Goal: Task Accomplishment & Management: Use online tool/utility

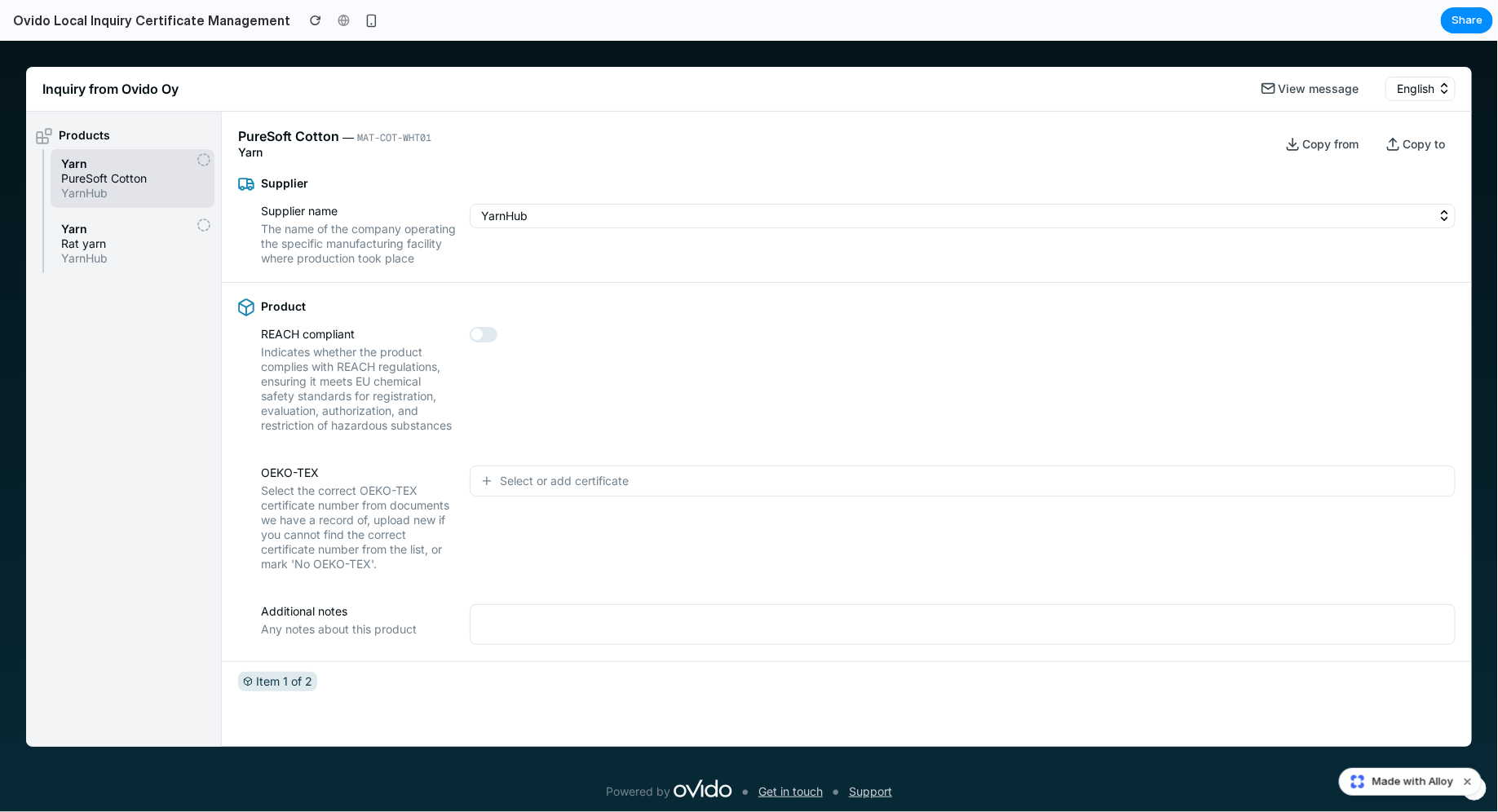
click at [475, 252] on div "YarnHub" at bounding box center [962, 233] width 986 height 62
click at [510, 344] on label at bounding box center [962, 335] width 986 height 18
click at [497, 342] on button "button" at bounding box center [483, 333] width 28 height 16
drag, startPoint x: 237, startPoint y: 135, endPoint x: 488, endPoint y: 135, distance: 251.0
click at [488, 135] on div "PureSoft Cotton ― MAT-COT-WHT01 Yarn Copy from Copy to" at bounding box center [846, 135] width 1250 height 48
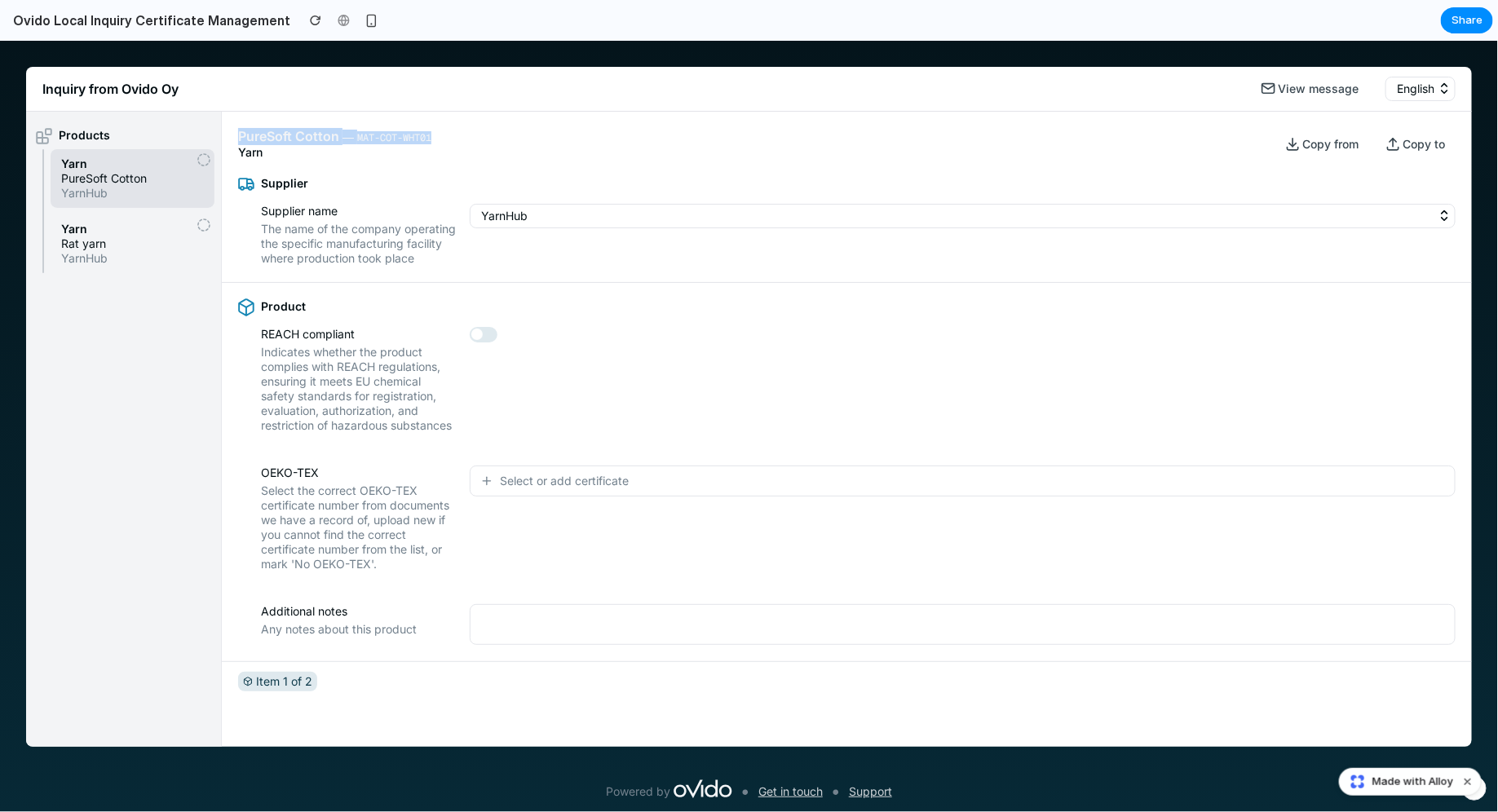
click at [488, 135] on div "PureSoft Cotton ― MAT-COT-WHT01 Yarn Copy from Copy to" at bounding box center [846, 135] width 1250 height 48
drag, startPoint x: 357, startPoint y: 136, endPoint x: 427, endPoint y: 135, distance: 70.0
click at [427, 135] on span "MAT-COT-WHT01" at bounding box center [394, 137] width 74 height 13
click at [731, 432] on div "REACH compliant Indicates whether the product complies with REACH regulations, …" at bounding box center [846, 378] width 1218 height 106
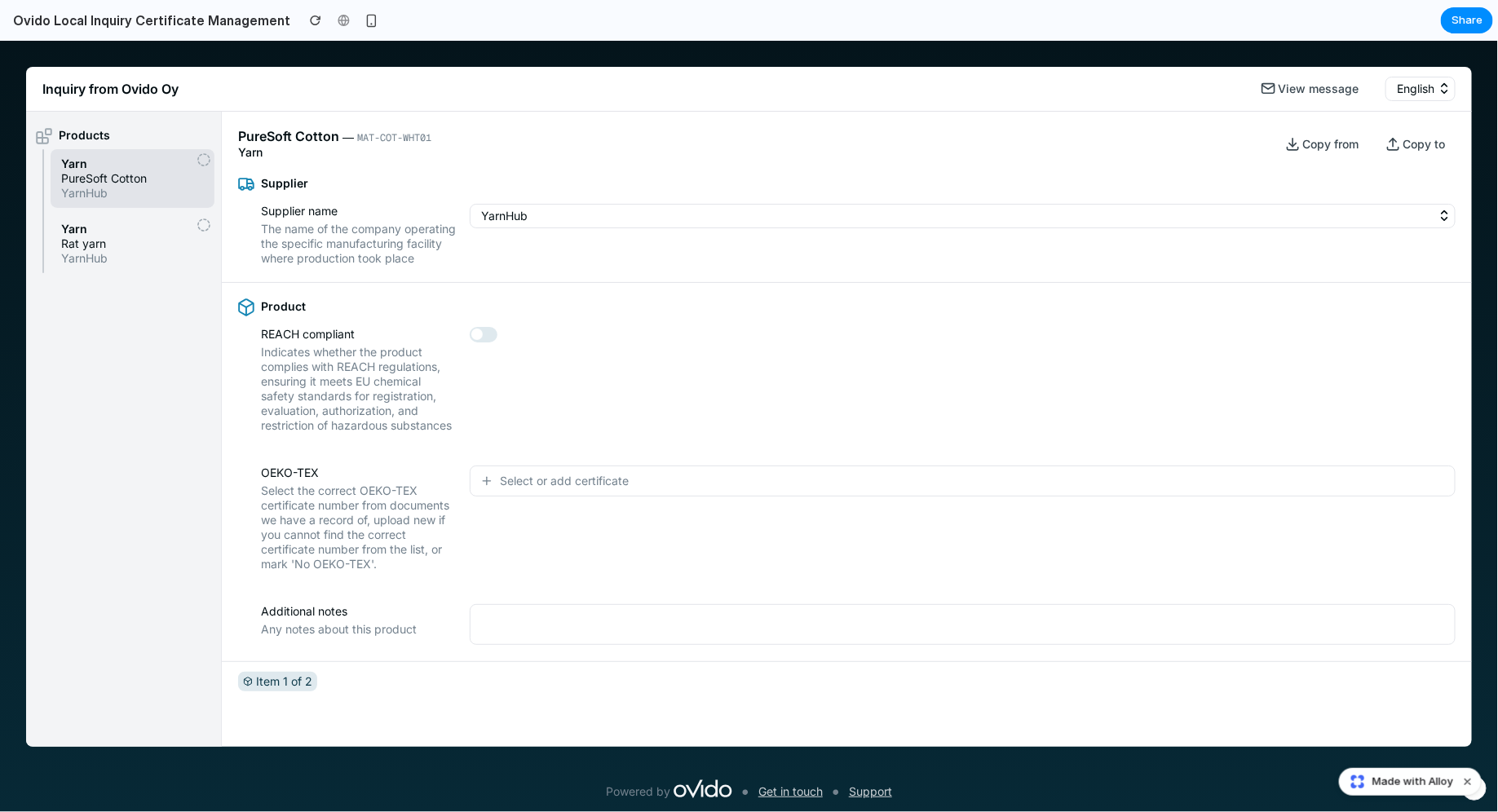
click at [697, 489] on button "Select or add certificate" at bounding box center [962, 480] width 986 height 31
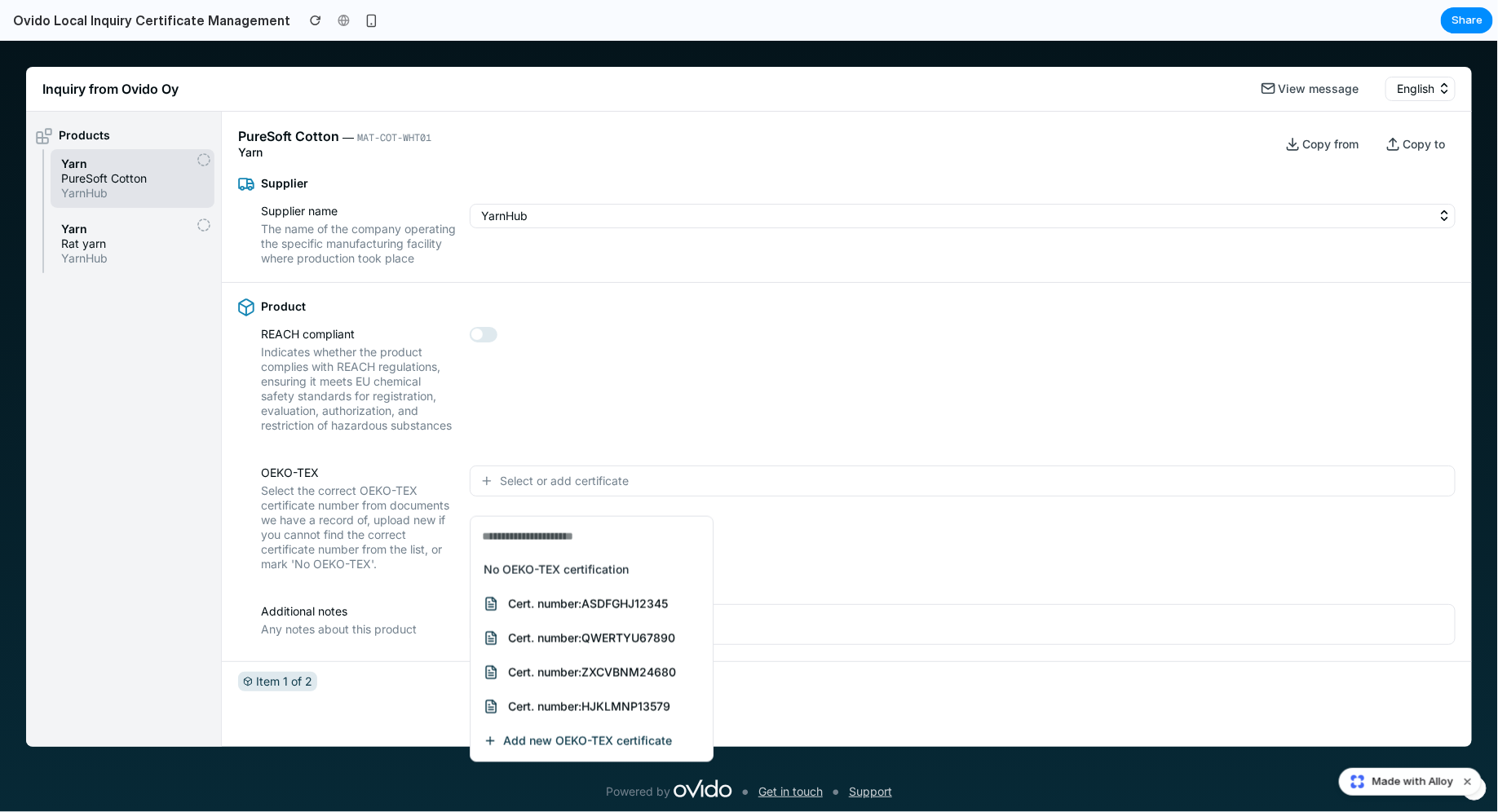
click at [528, 603] on span "Cert. number: ASDFGHJ12345" at bounding box center [588, 603] width 160 height 15
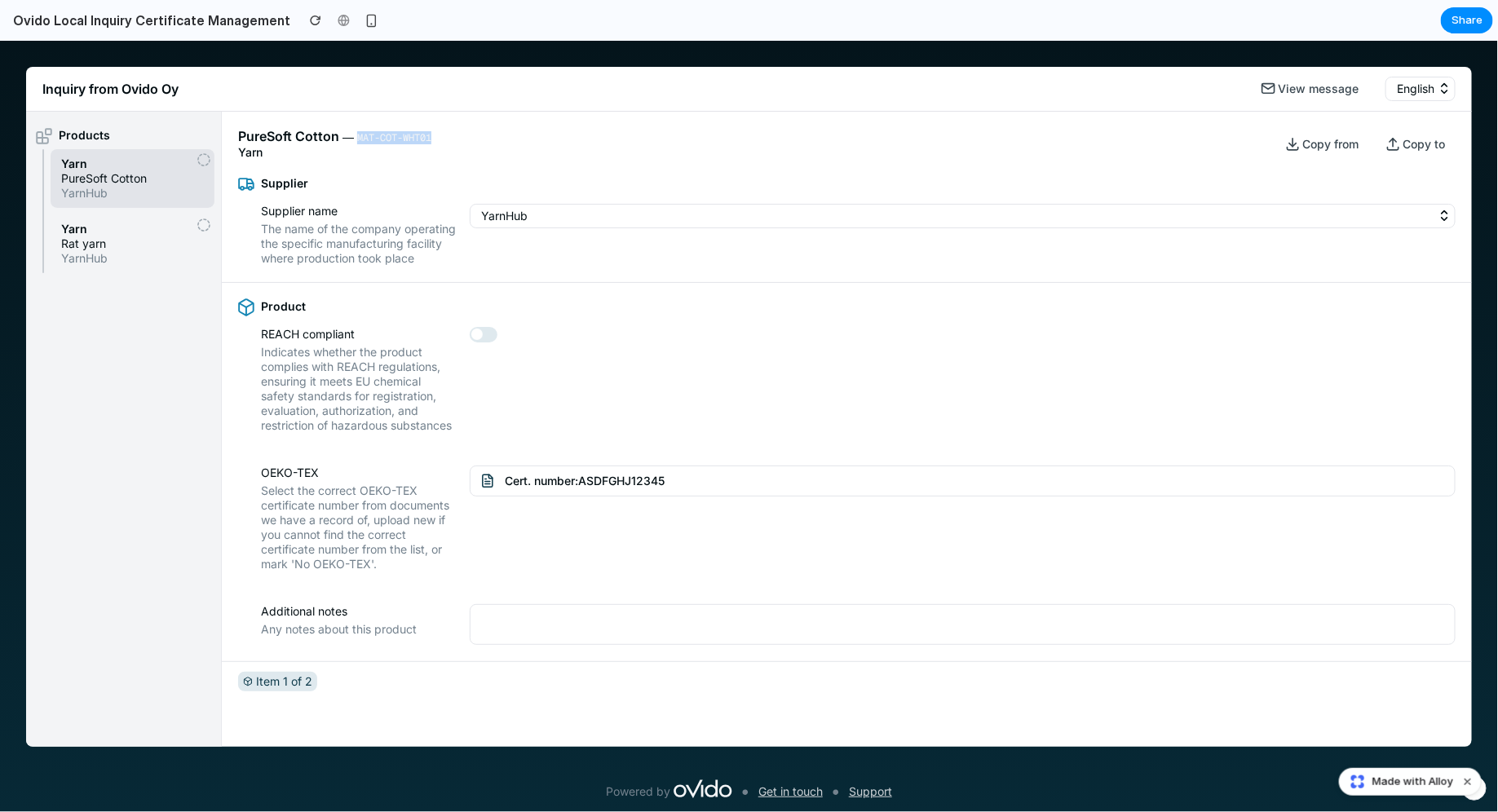
drag, startPoint x: 355, startPoint y: 135, endPoint x: 489, endPoint y: 135, distance: 134.0
click at [489, 135] on div "PureSoft Cotton ― MAT-COT-WHT01 Yarn Copy from Copy to" at bounding box center [846, 135] width 1250 height 48
copy span "MAT-COT-WHT01"
drag, startPoint x: 237, startPoint y: 134, endPoint x: 460, endPoint y: 134, distance: 223.0
click at [460, 134] on div "PureSoft Cotton ― MAT-COT-WHT01 Yarn Copy from Copy to" at bounding box center [846, 135] width 1250 height 48
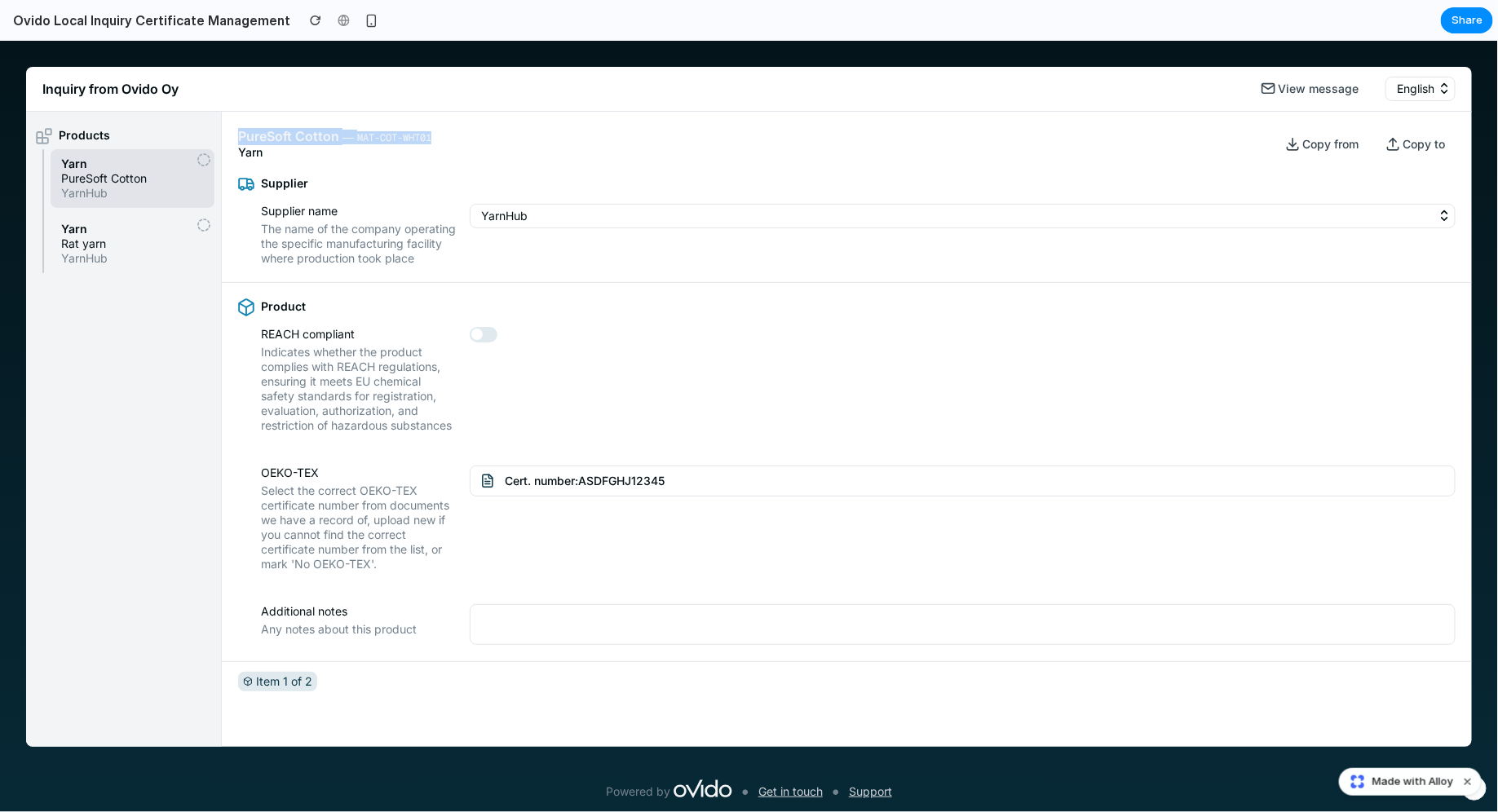
copy div "PureSoft Cotton ― MAT-COT-WHT01"
